Goal: Task Accomplishment & Management: Use online tool/utility

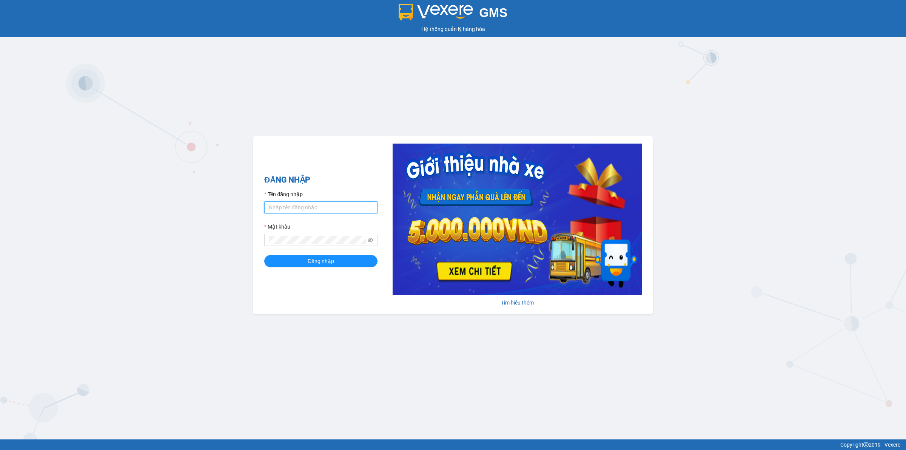
type input "nghiemvanthang.longhoan"
click at [333, 269] on div "ĐĂNG NHẬP Tên đăng nhập nghiemvanthang.longhoan Mật khẩu Đăng nhập" at bounding box center [320, 225] width 113 height 103
